Goal: Transaction & Acquisition: Obtain resource

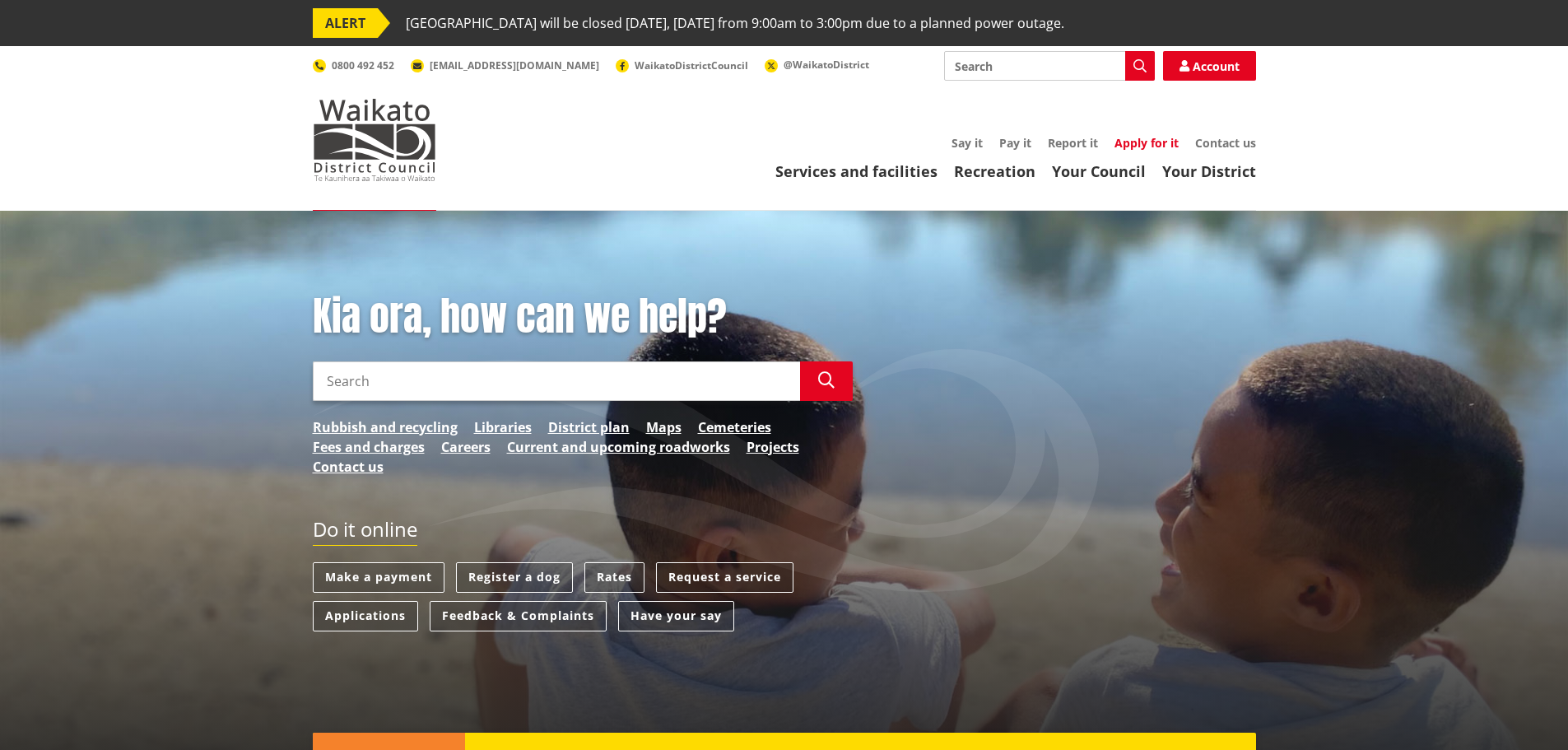
click at [1145, 144] on link "Apply for it" at bounding box center [1146, 143] width 64 height 16
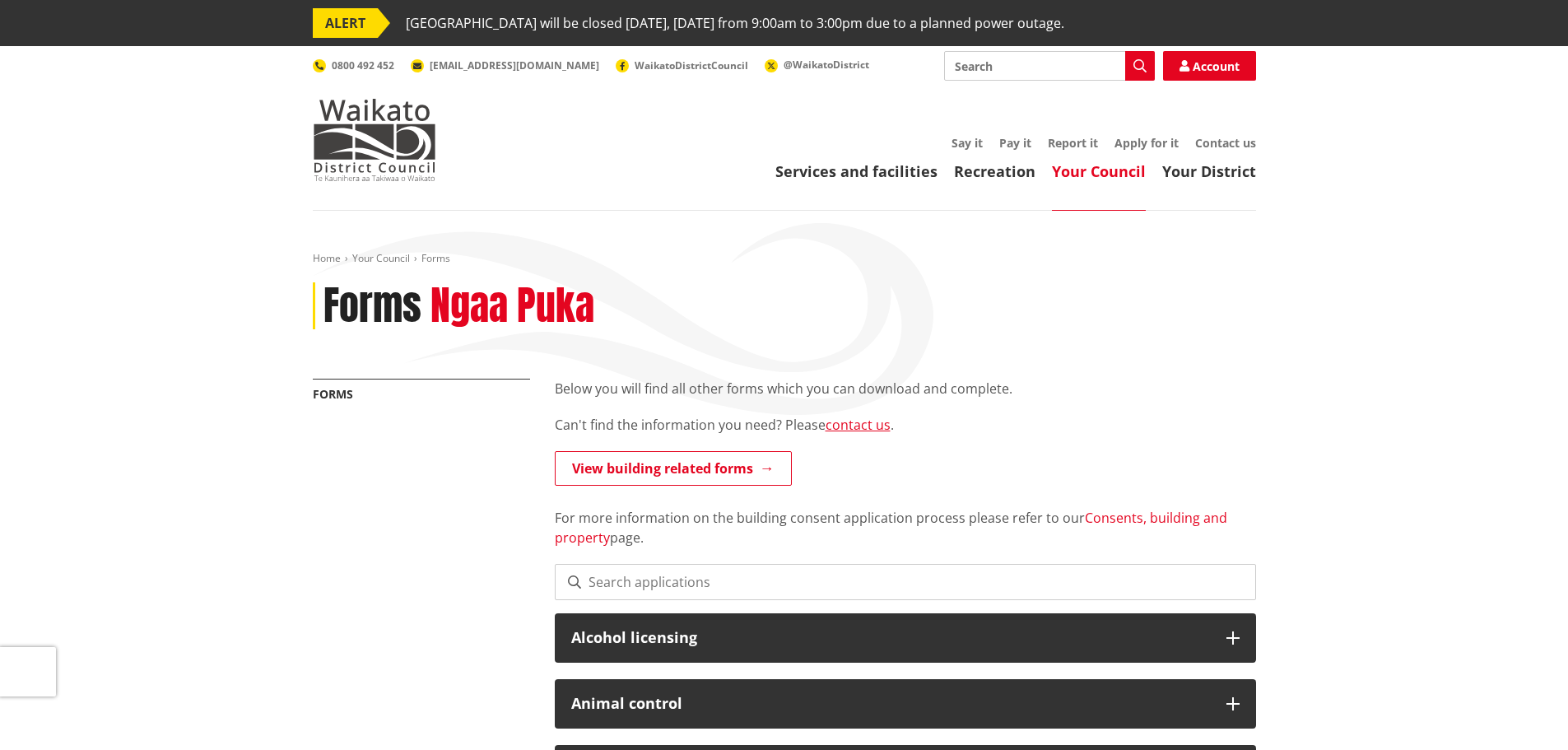
click at [1109, 515] on link "Consents, building and property" at bounding box center [891, 528] width 672 height 38
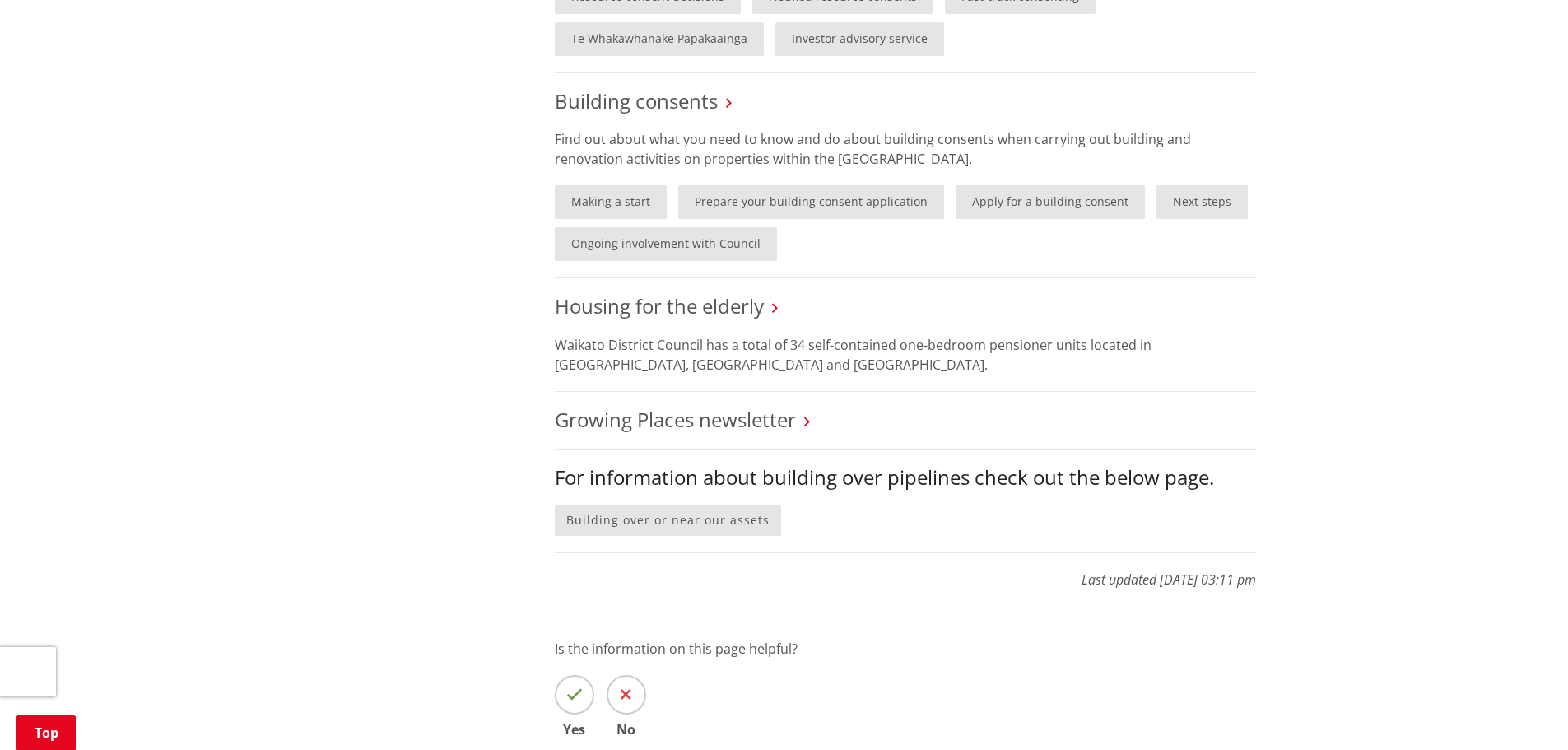
scroll to position [1323, 0]
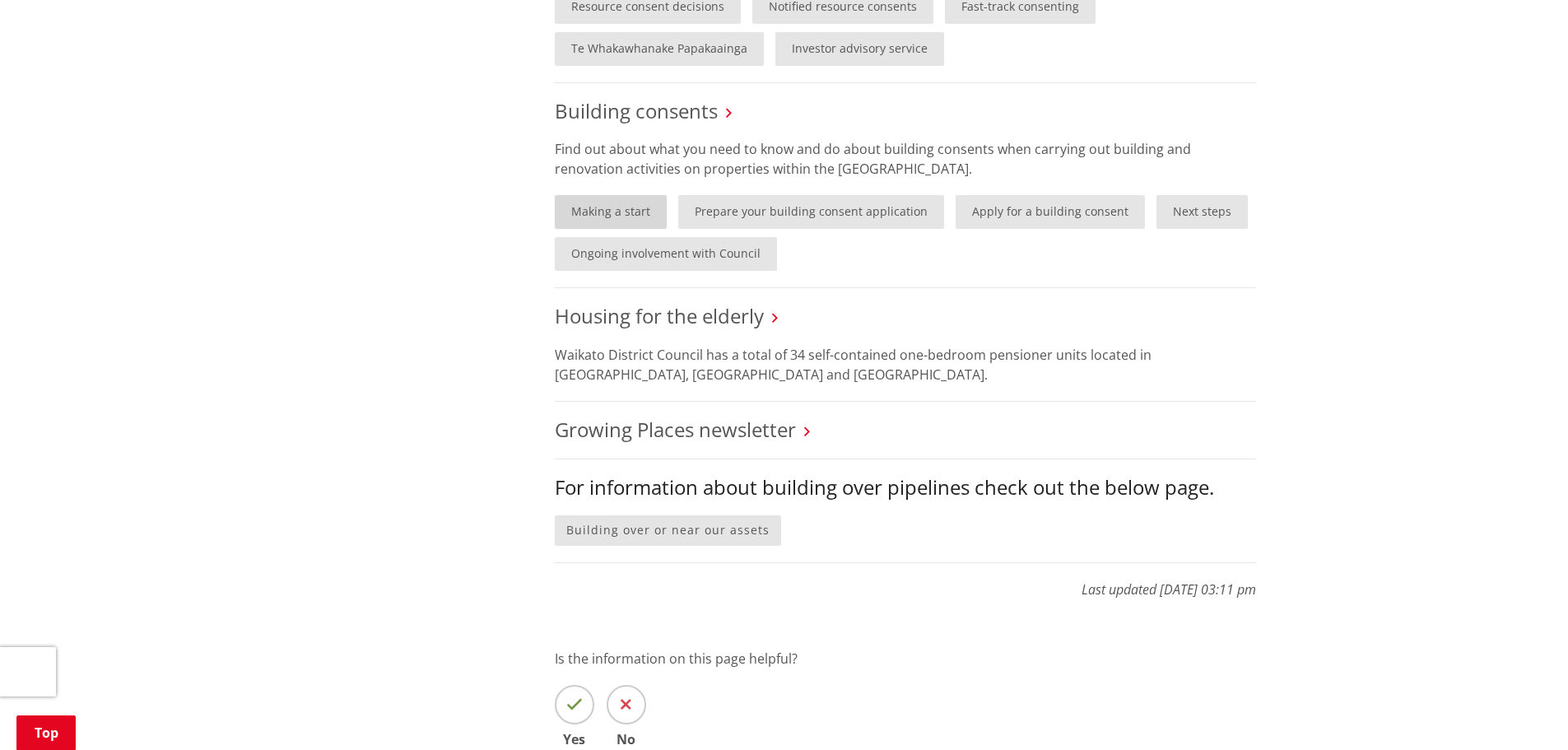
click at [624, 215] on link "Making a start" at bounding box center [611, 212] width 112 height 33
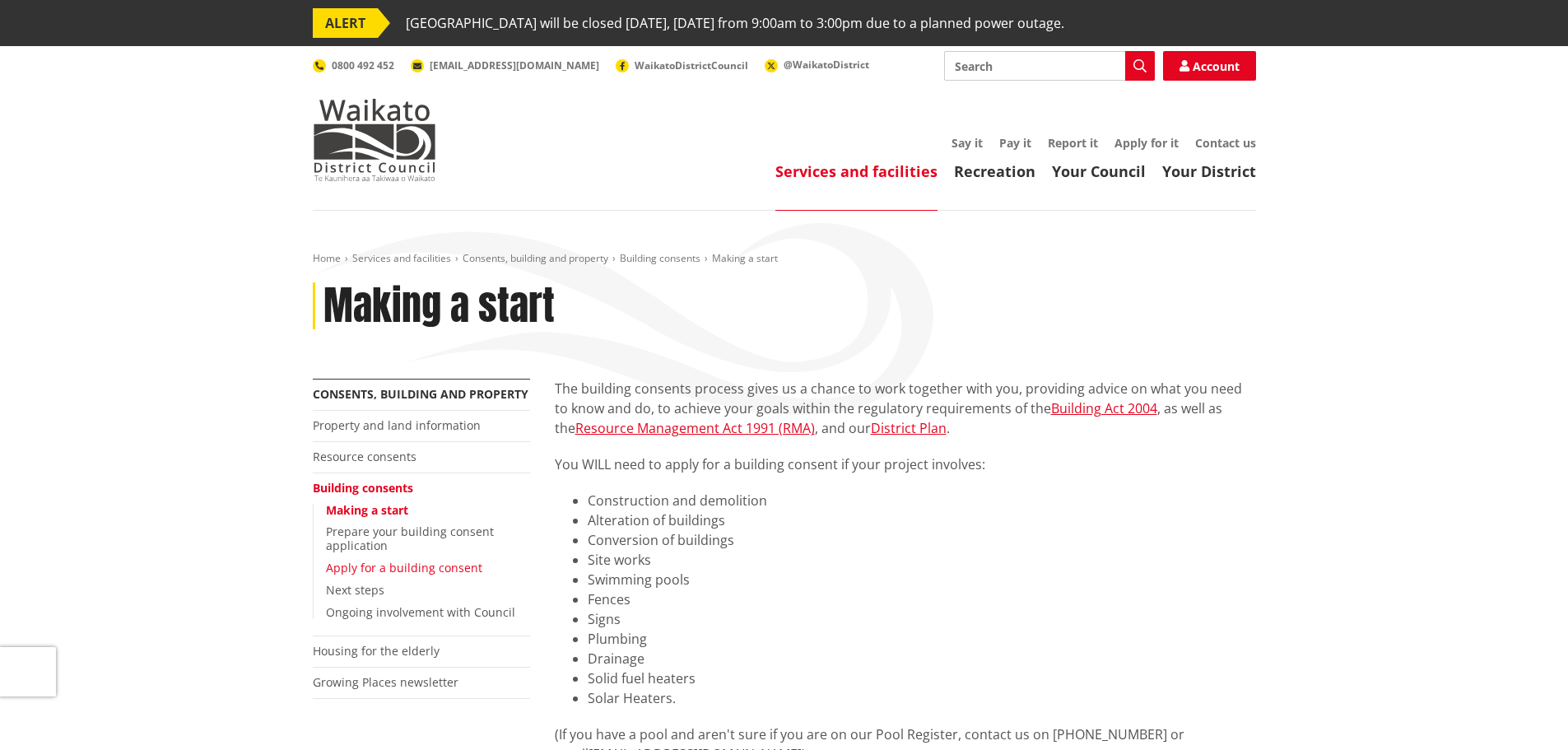
click at [364, 565] on link "Apply for a building consent" at bounding box center [404, 568] width 156 height 16
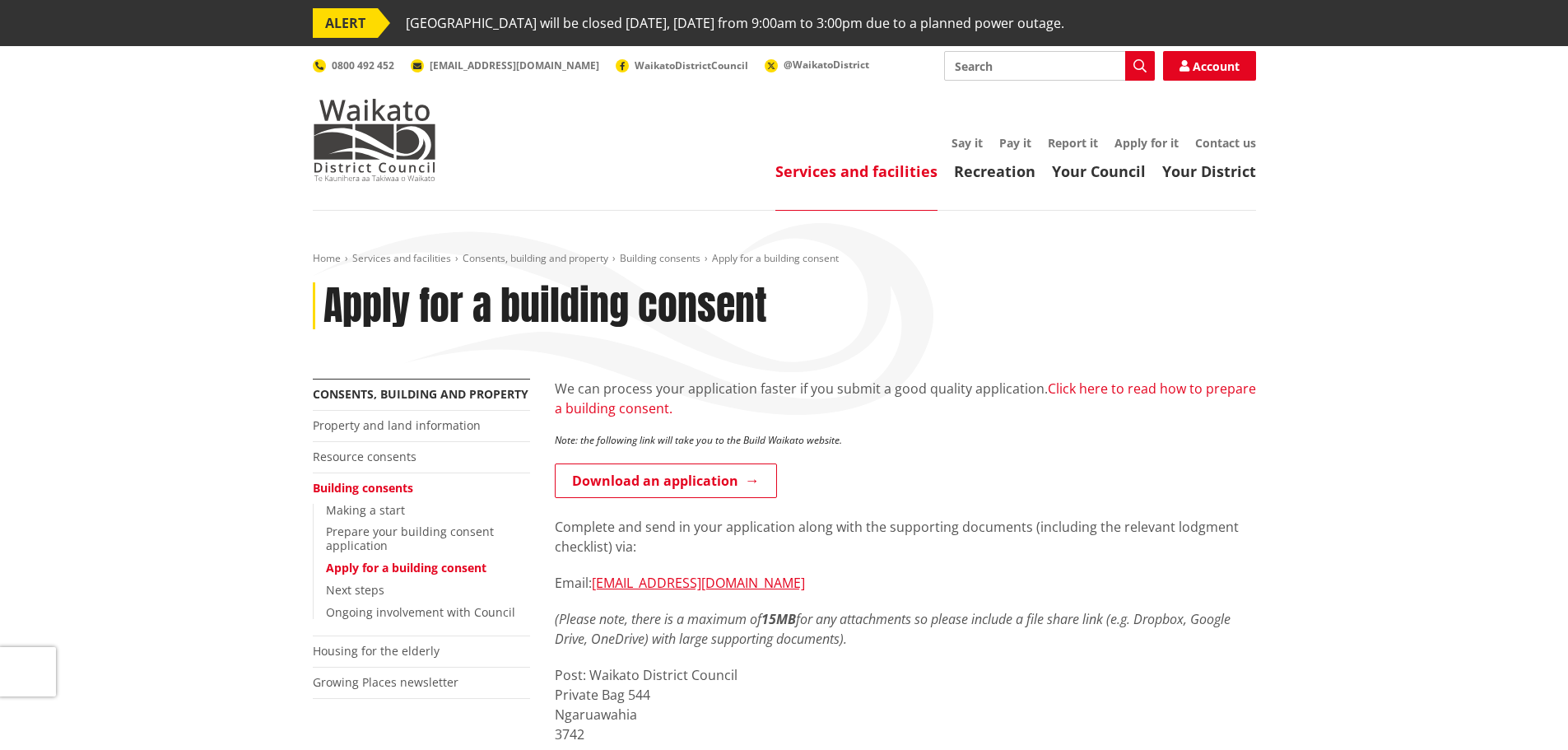
click at [1148, 386] on link "Click here to read how to prepare a building consent." at bounding box center [906, 398] width 701 height 38
click at [366, 568] on link "Apply for a building consent" at bounding box center [406, 568] width 160 height 16
click at [400, 568] on link "Apply for a building consent" at bounding box center [406, 568] width 160 height 16
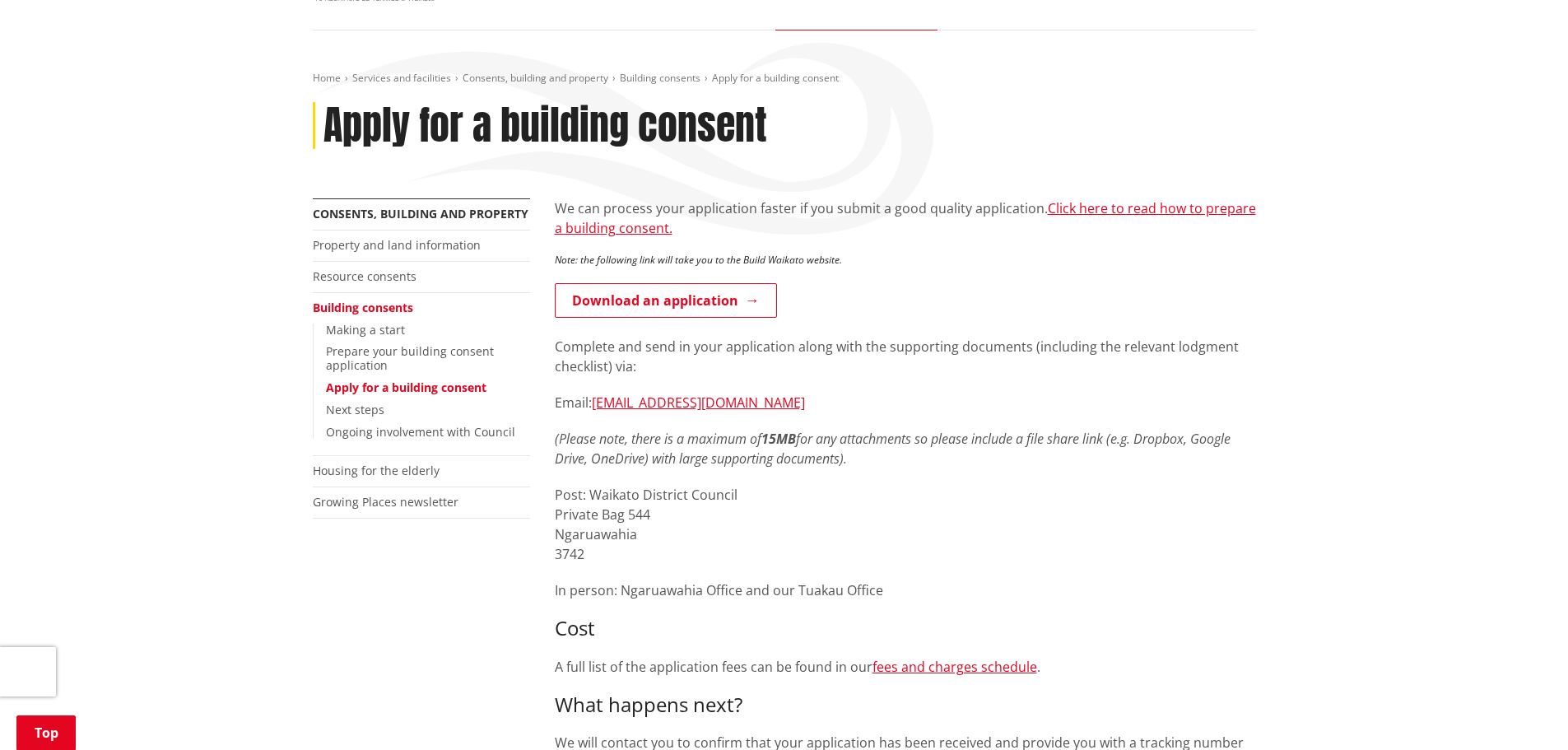
scroll to position [162, 0]
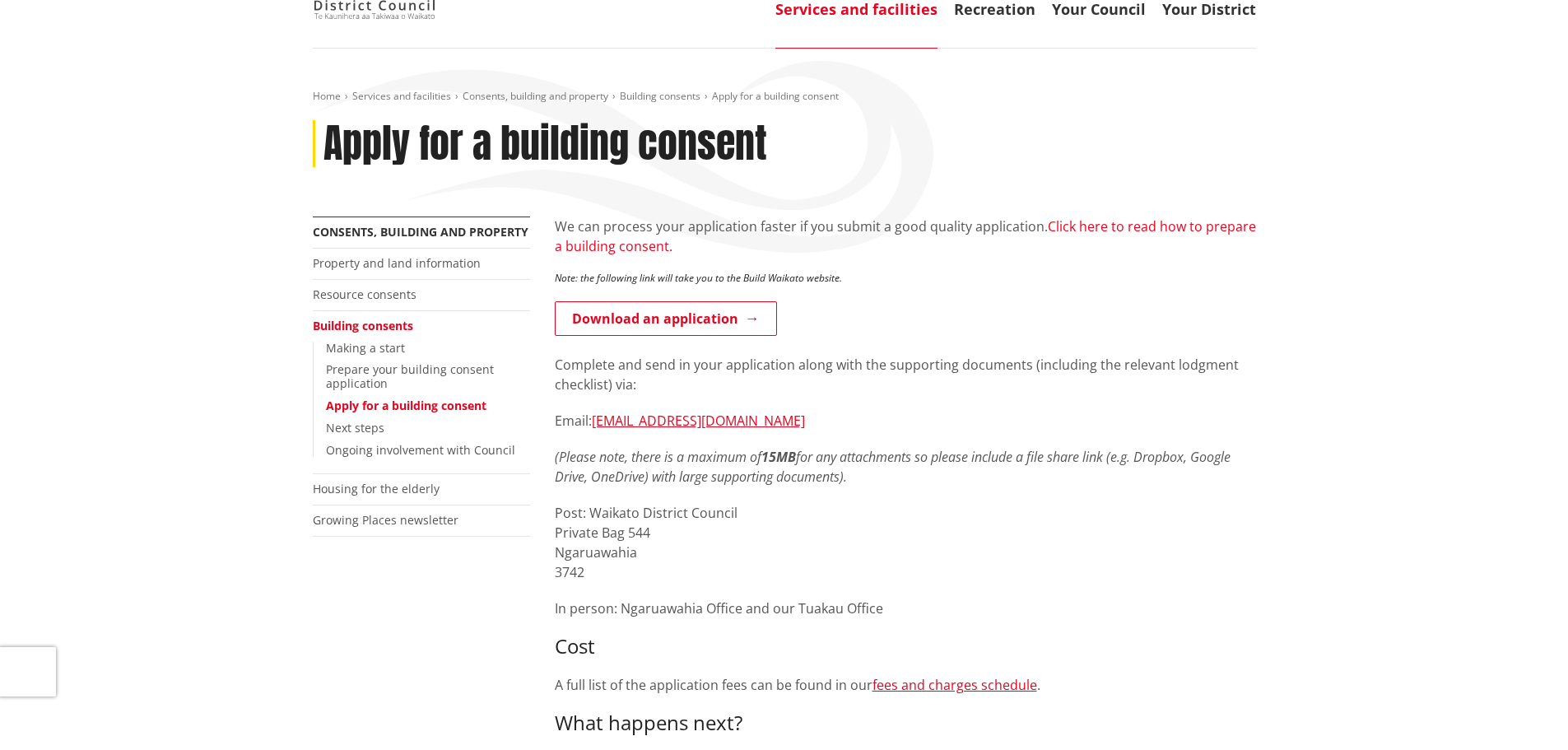
click at [1125, 226] on link "Click here to read how to prepare a building consent." at bounding box center [906, 236] width 701 height 38
click at [753, 323] on link "Download an application" at bounding box center [666, 318] width 222 height 34
click at [752, 322] on link "Download an application" at bounding box center [666, 318] width 222 height 34
